Goal: Information Seeking & Learning: Find specific fact

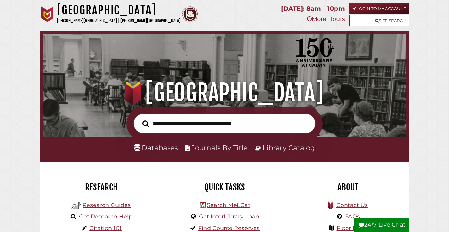
scroll to position [120, 360]
click at [197, 121] on input "text" at bounding box center [224, 123] width 182 height 21
click at [200, 122] on input "text" at bounding box center [224, 123] width 182 height 21
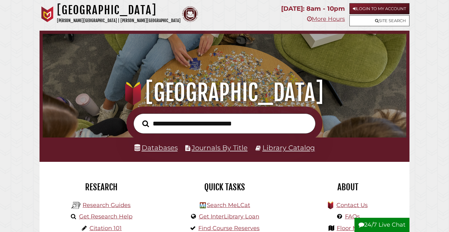
scroll to position [120, 360]
click at [220, 133] on input "text" at bounding box center [224, 123] width 182 height 21
click at [220, 124] on input "text" at bounding box center [224, 123] width 182 height 21
type input "**********"
click at [139, 118] on button "Search" at bounding box center [145, 123] width 13 height 10
